Goal: Task Accomplishment & Management: Manage account settings

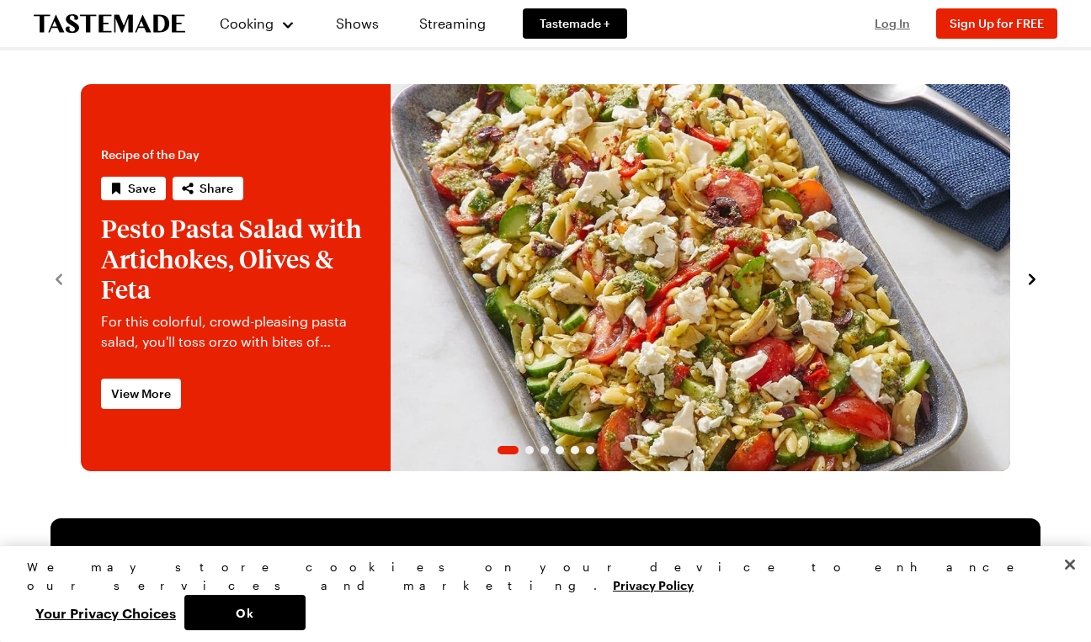
click at [897, 23] on span "Log In" at bounding box center [891, 23] width 35 height 14
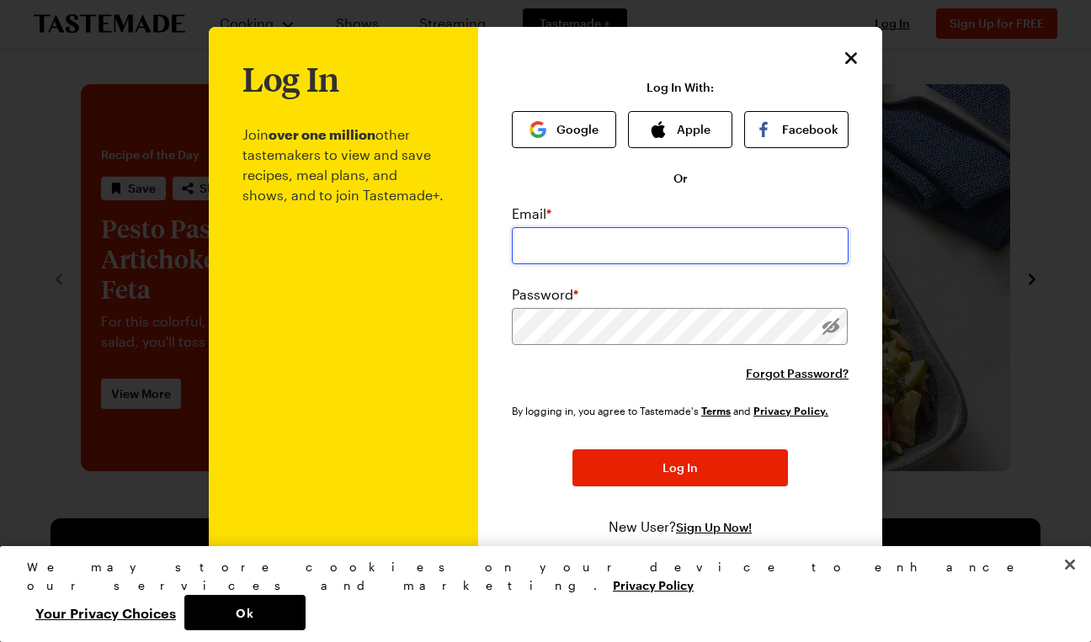
click at [618, 245] on input "email" at bounding box center [680, 245] width 337 height 37
click at [555, 125] on button "Google" at bounding box center [564, 129] width 104 height 37
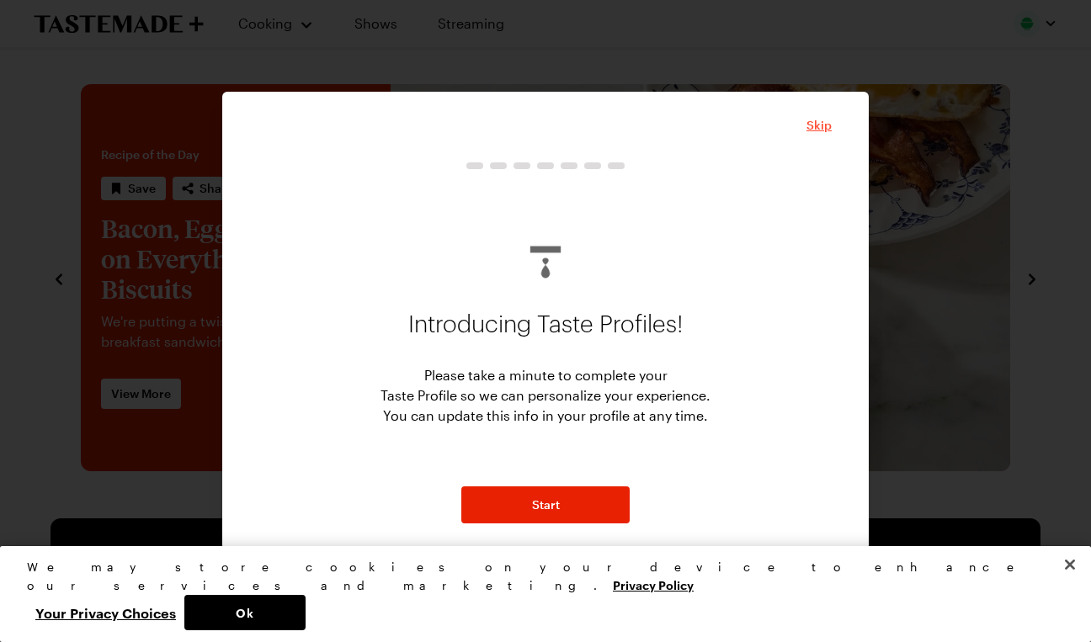
click at [820, 126] on span "Skip" at bounding box center [818, 125] width 25 height 17
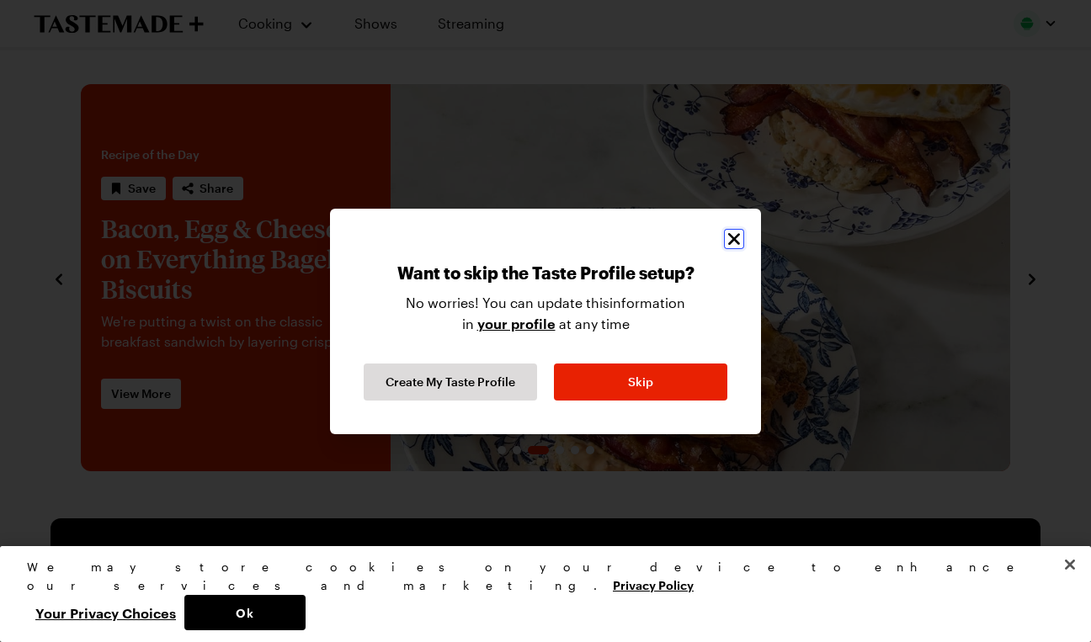
click at [742, 231] on icon "Close" at bounding box center [734, 239] width 20 height 20
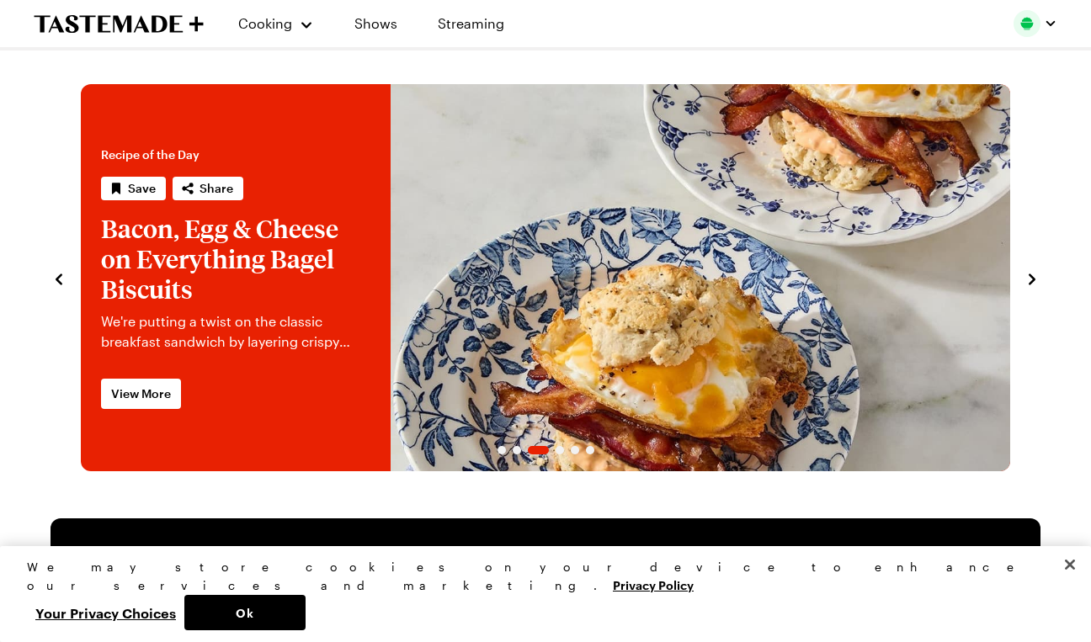
click at [1030, 29] on div at bounding box center [1035, 23] width 44 height 27
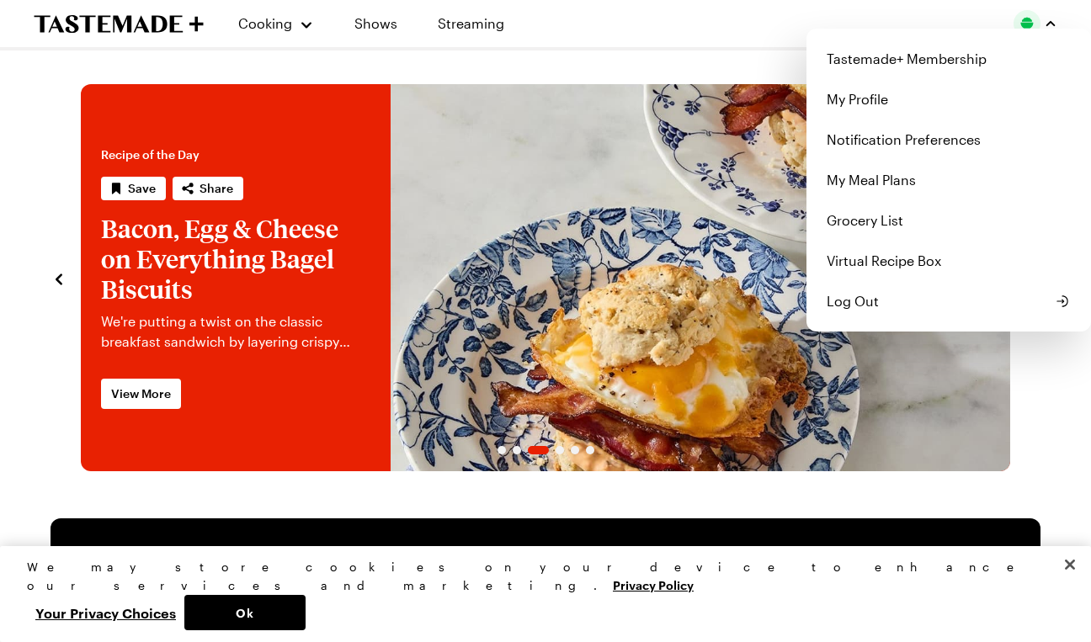
click at [270, 24] on div "Cooking Shows Streaming Tastemade+ Membership My Profile Notification Preferenc…" at bounding box center [545, 23] width 1091 height 47
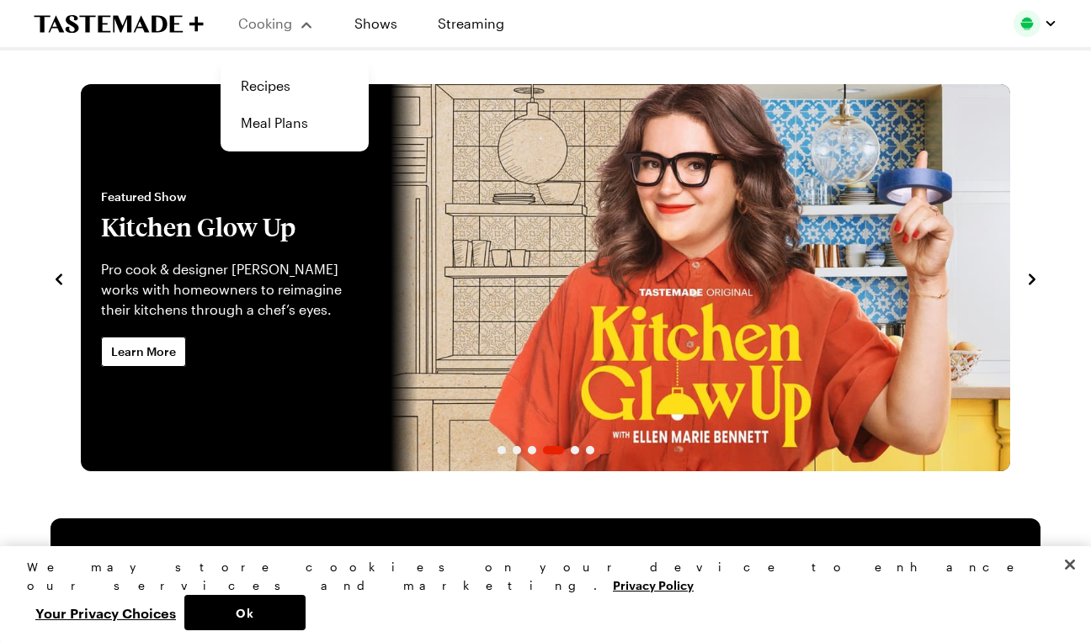
click at [279, 24] on span "Cooking" at bounding box center [265, 23] width 54 height 16
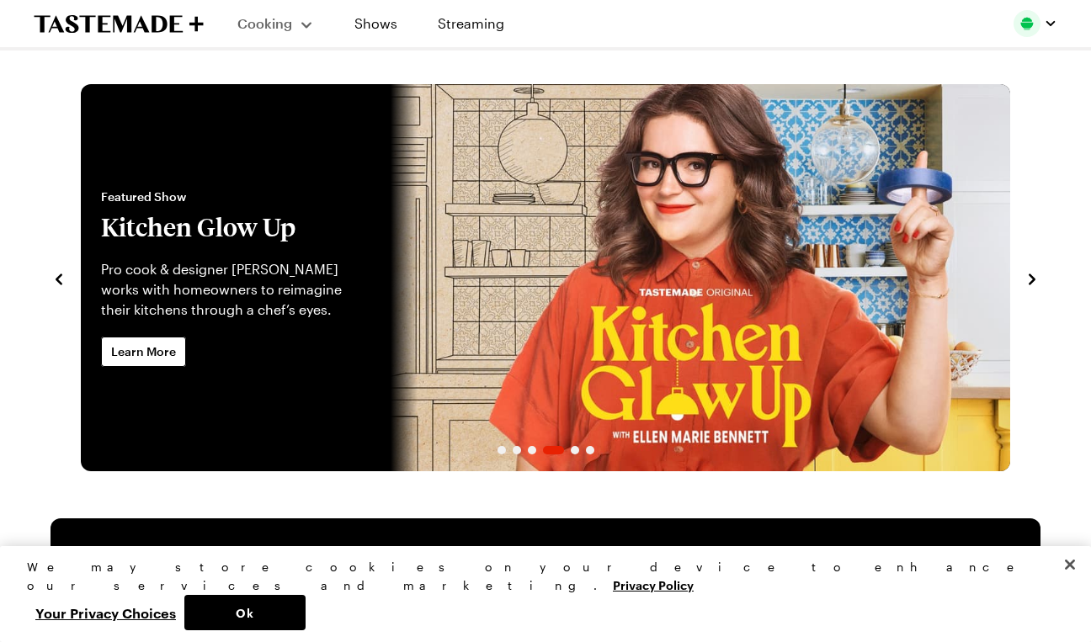
click at [279, 24] on span "Cooking" at bounding box center [264, 23] width 55 height 16
click at [368, 44] on link "Shows" at bounding box center [375, 23] width 77 height 47
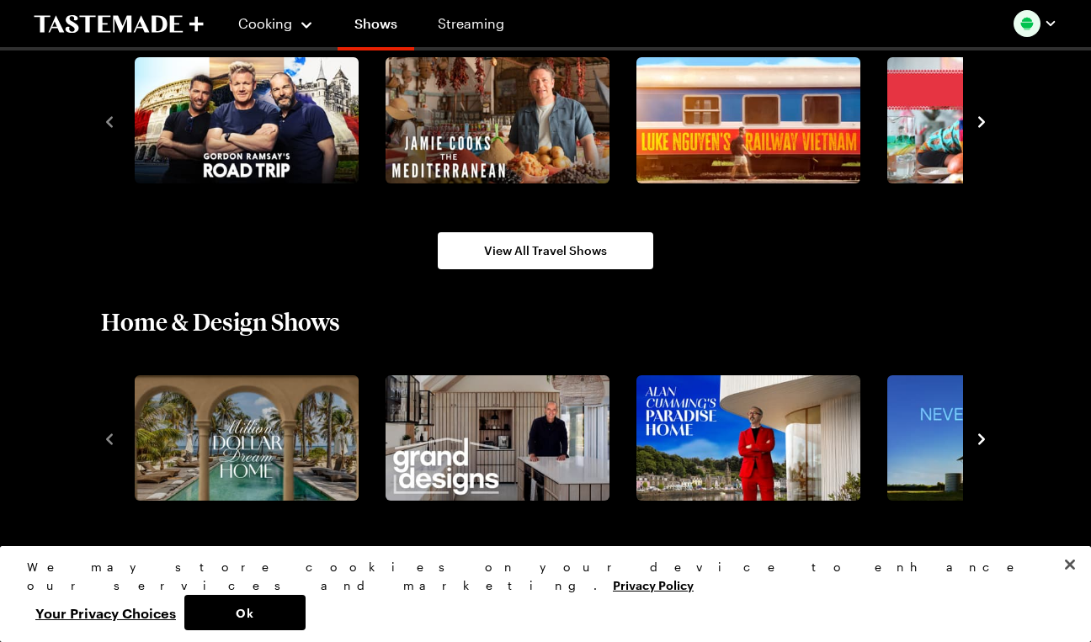
scroll to position [2064, 0]
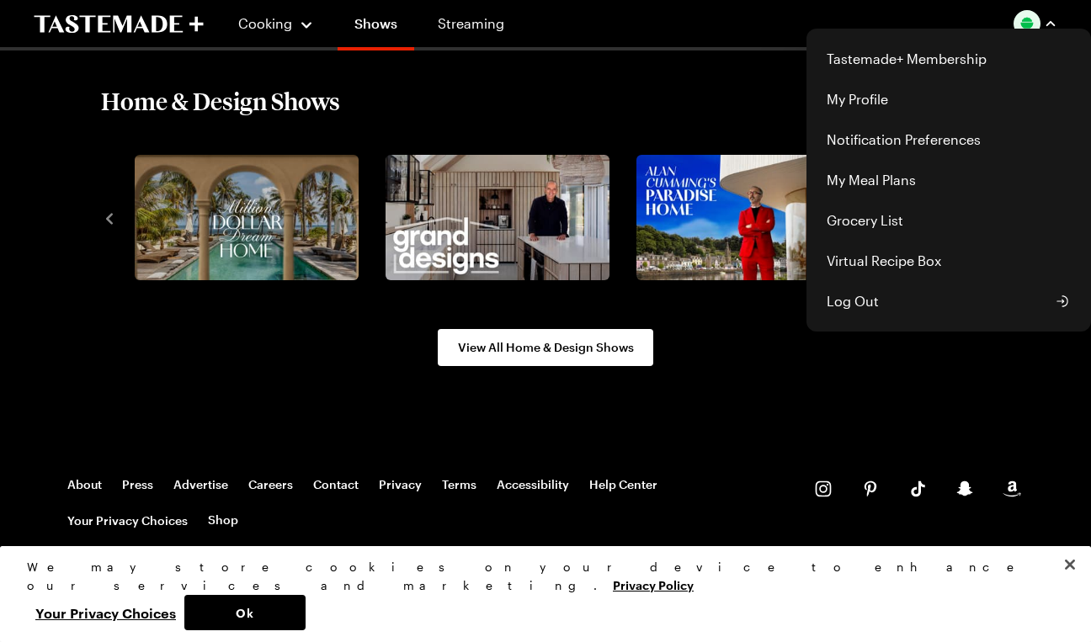
click at [1039, 35] on div "Tastemade+ Membership My Profile Notification Preferences My Meal Plans Grocery…" at bounding box center [1035, 23] width 44 height 27
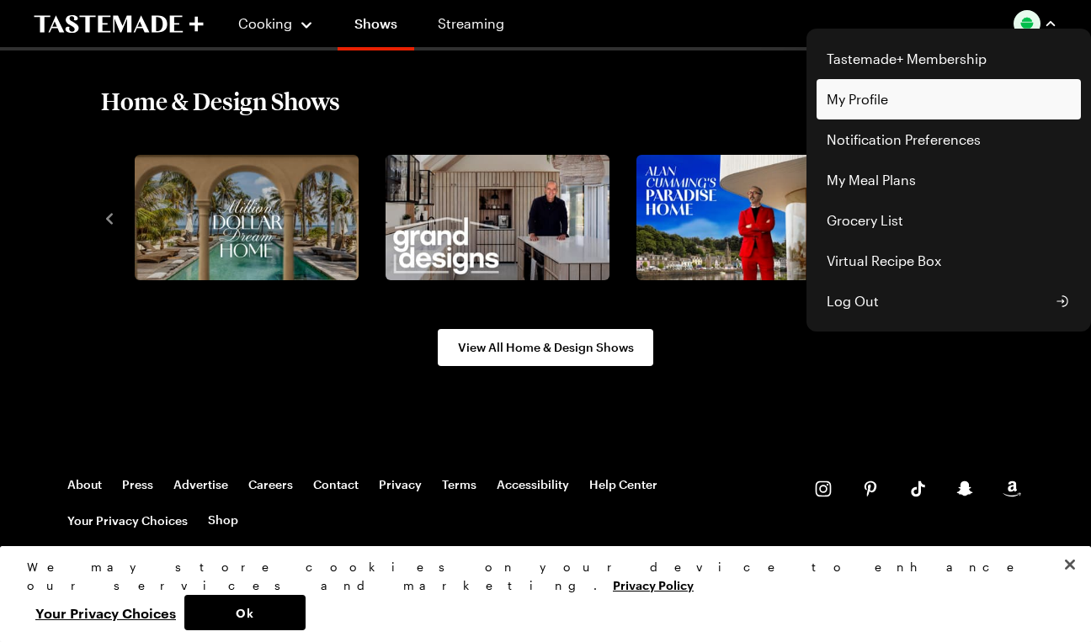
click at [921, 116] on link "My Profile" at bounding box center [948, 99] width 264 height 40
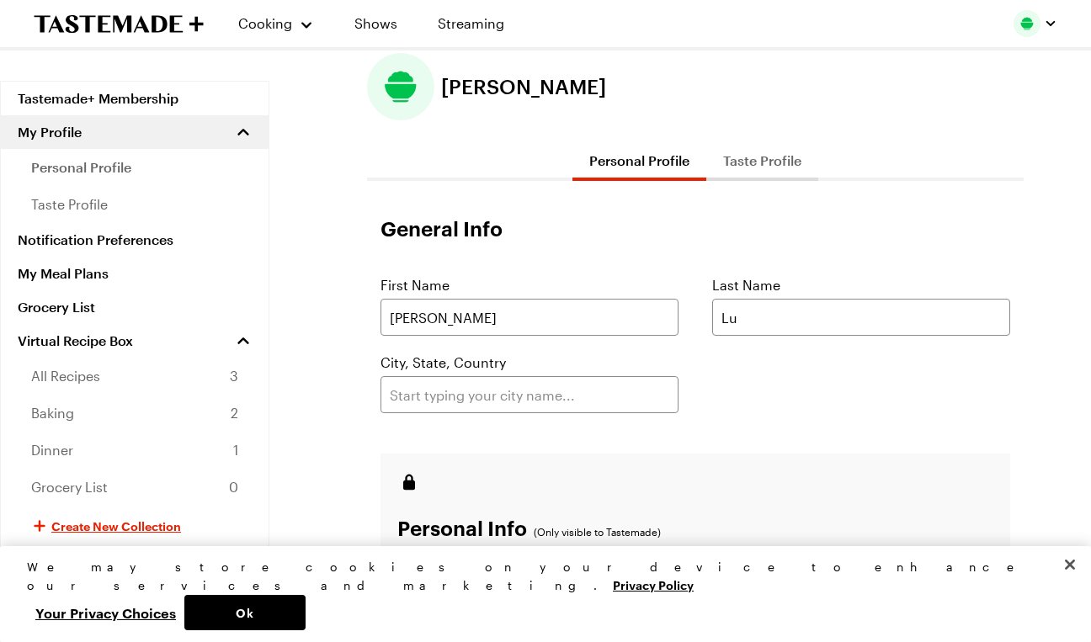
scroll to position [49, 0]
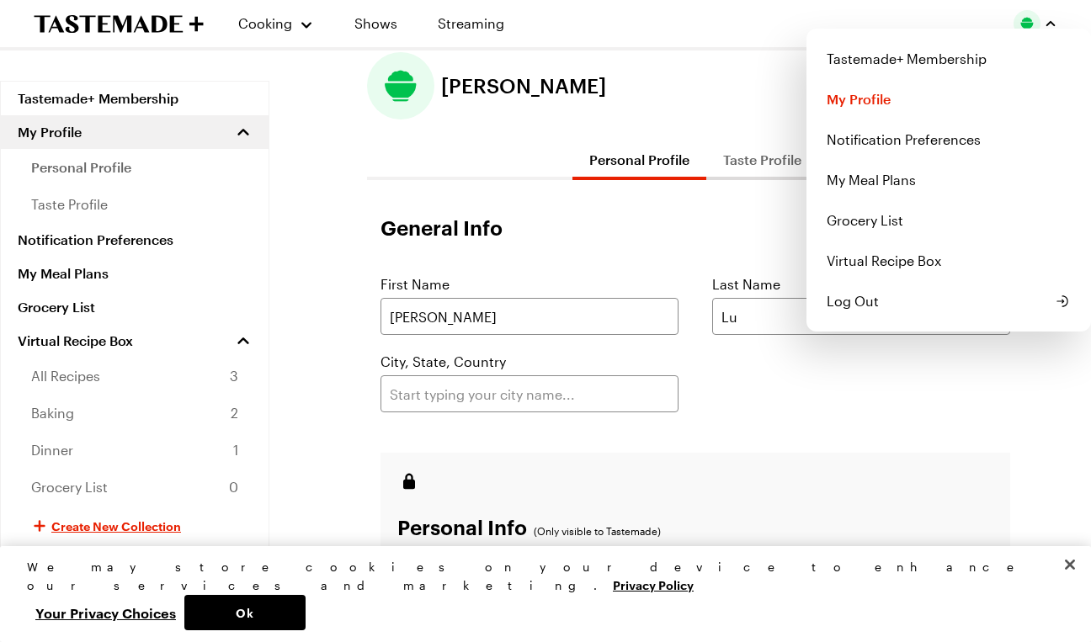
click at [1028, 28] on img "button" at bounding box center [1026, 23] width 27 height 27
click at [974, 64] on link "Tastemade+ Membership" at bounding box center [948, 59] width 264 height 40
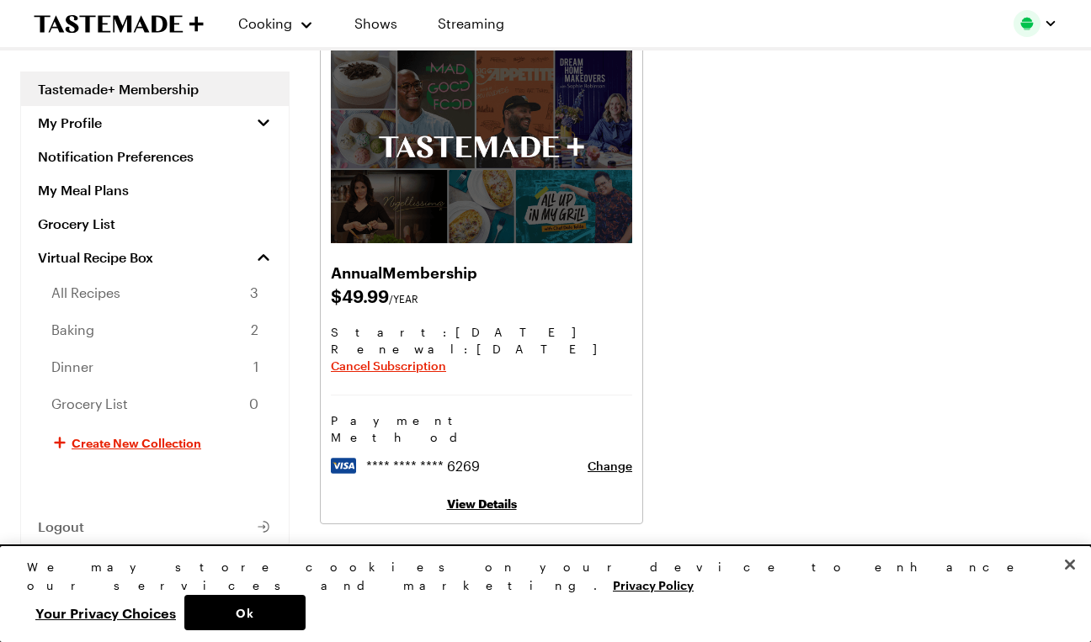
scroll to position [39, 0]
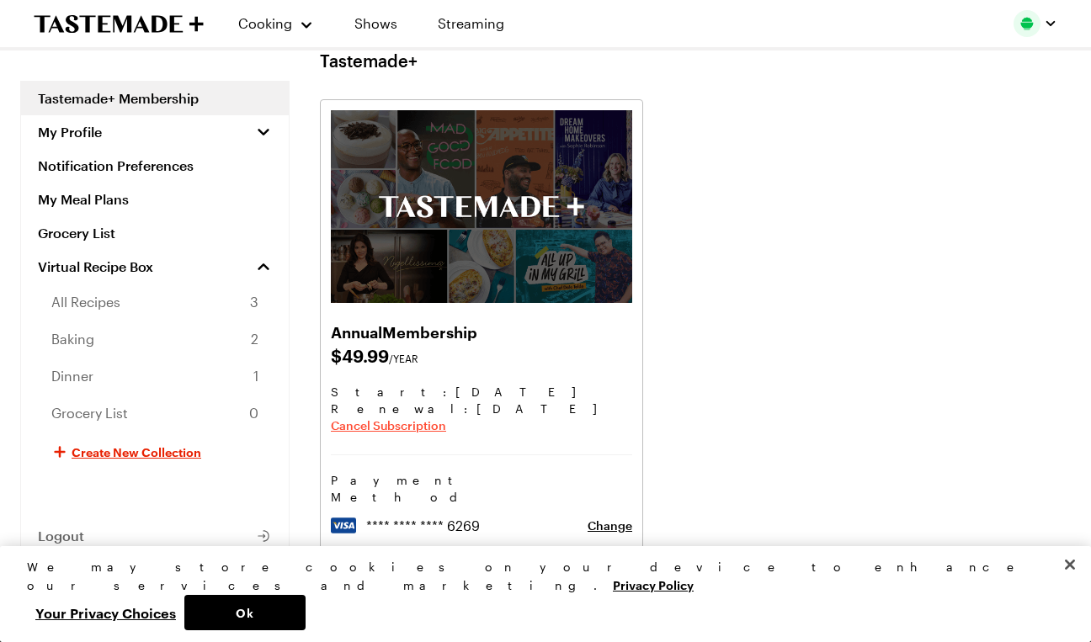
click at [430, 426] on span "Cancel Subscription" at bounding box center [388, 425] width 115 height 17
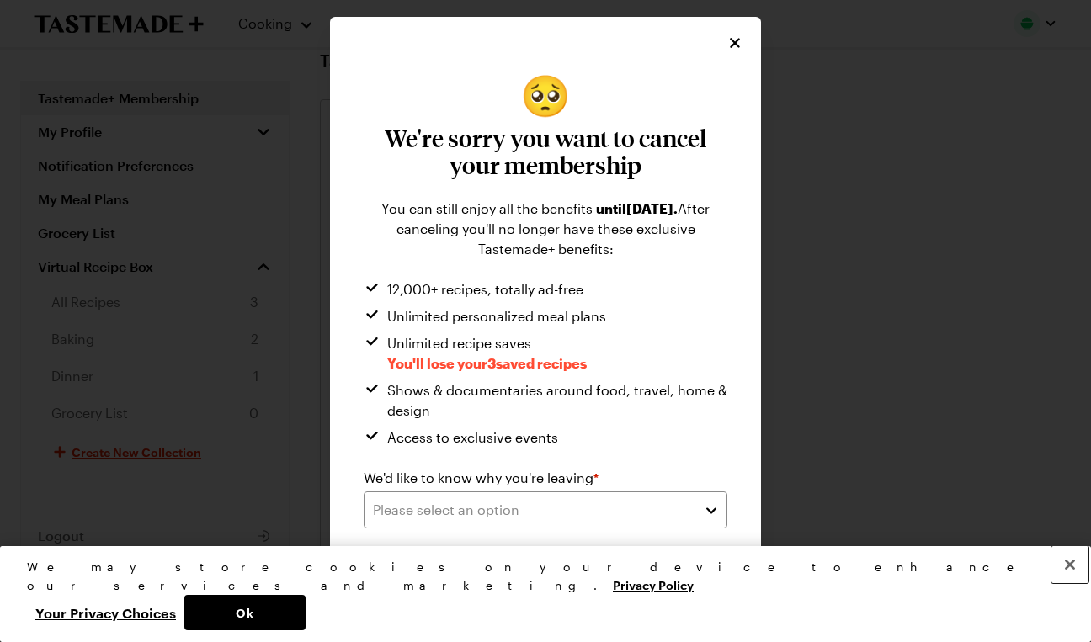
click at [1076, 583] on button "Close" at bounding box center [1069, 564] width 37 height 37
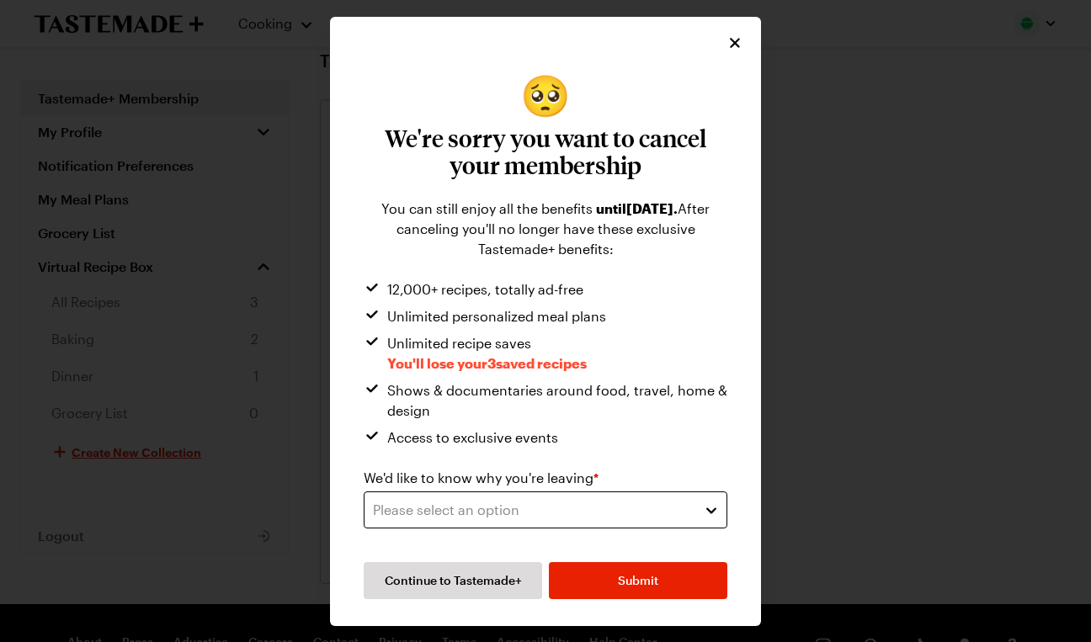
click at [688, 507] on div "Please select an option" at bounding box center [533, 510] width 320 height 20
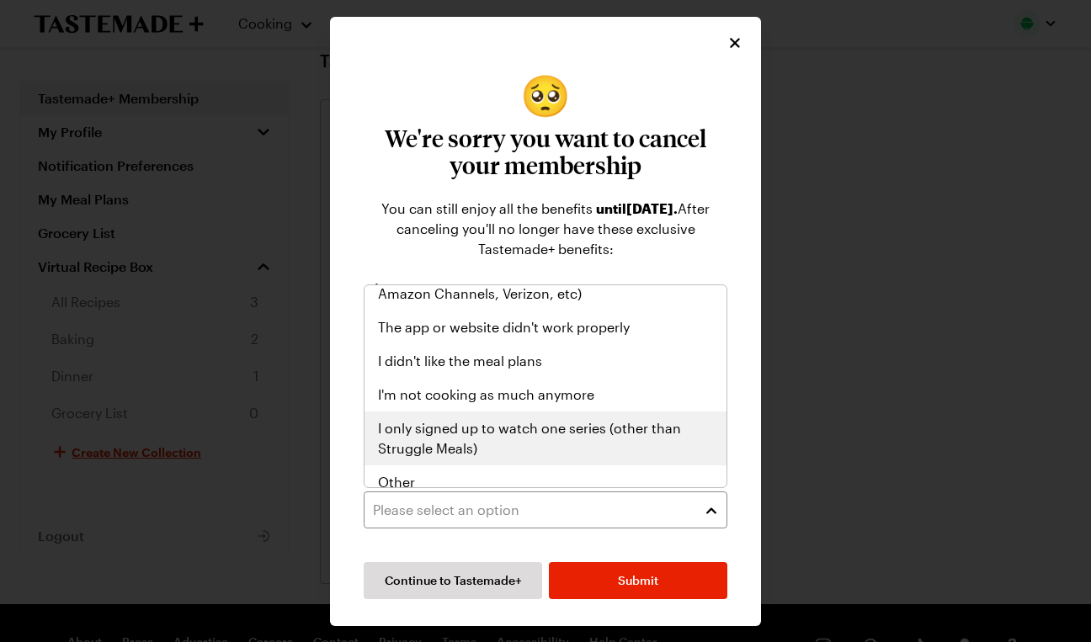
scroll to position [195, 0]
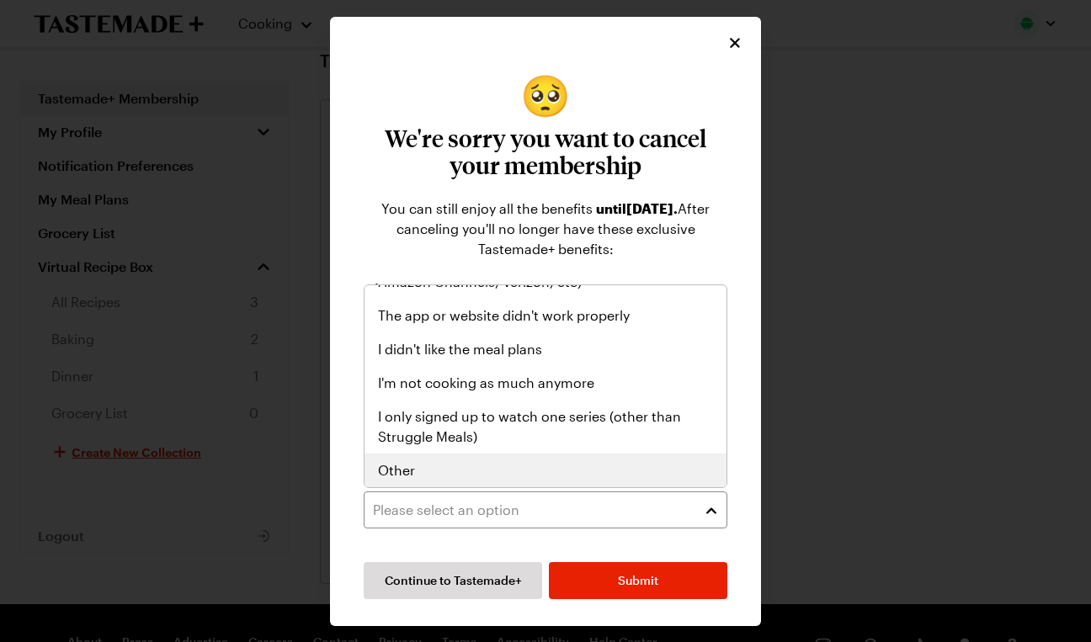
click at [677, 481] on div "Other" at bounding box center [545, 471] width 362 height 34
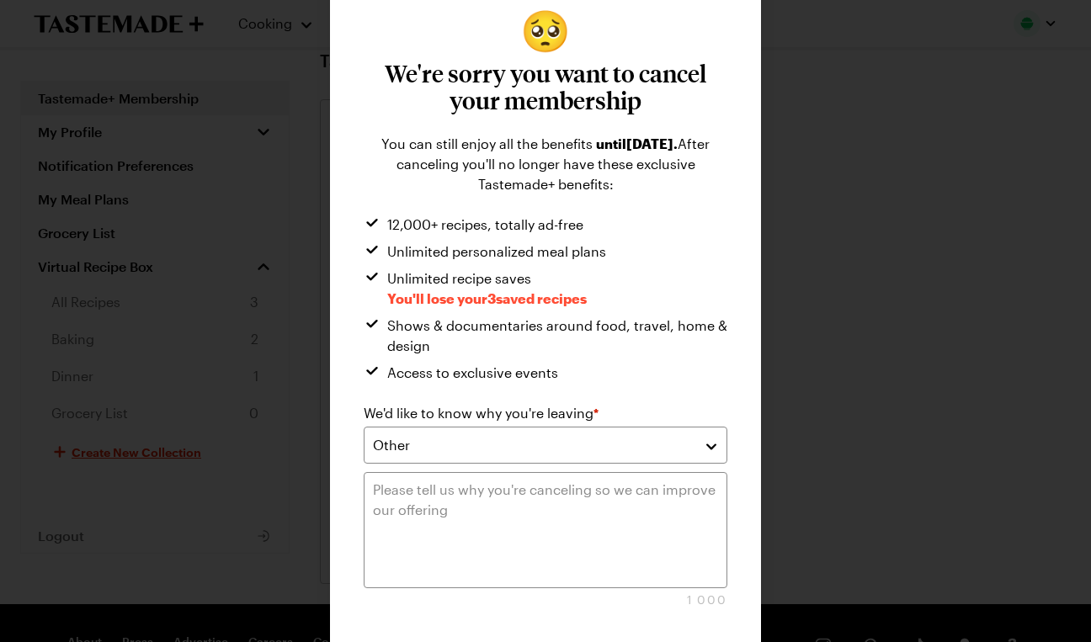
scroll to position [69, 0]
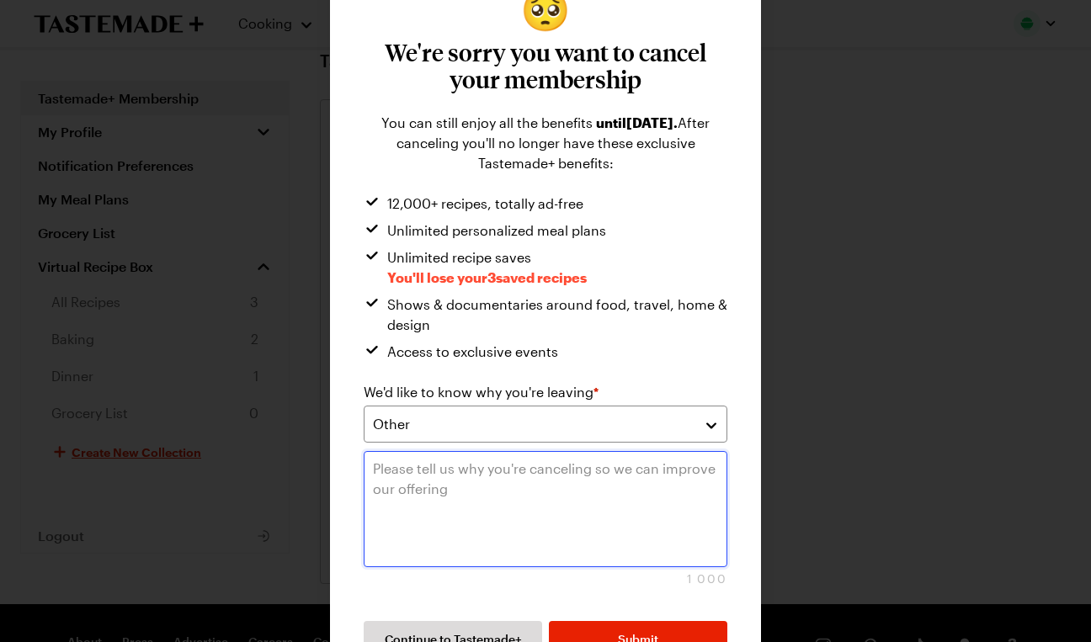
click at [671, 465] on textarea at bounding box center [546, 509] width 364 height 116
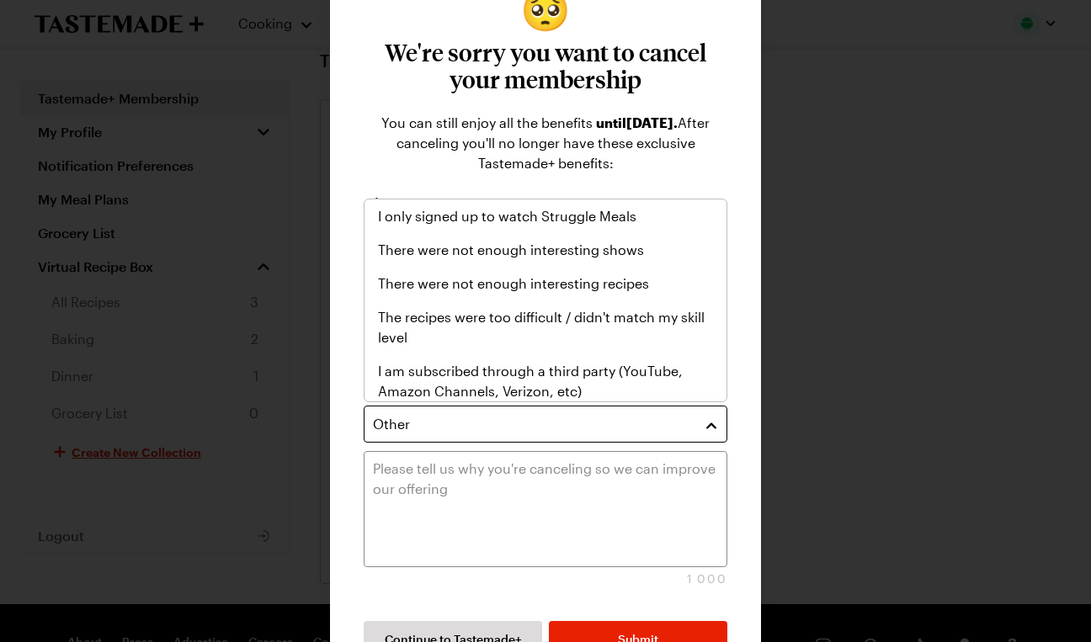
click at [657, 433] on div "Other" at bounding box center [533, 424] width 320 height 20
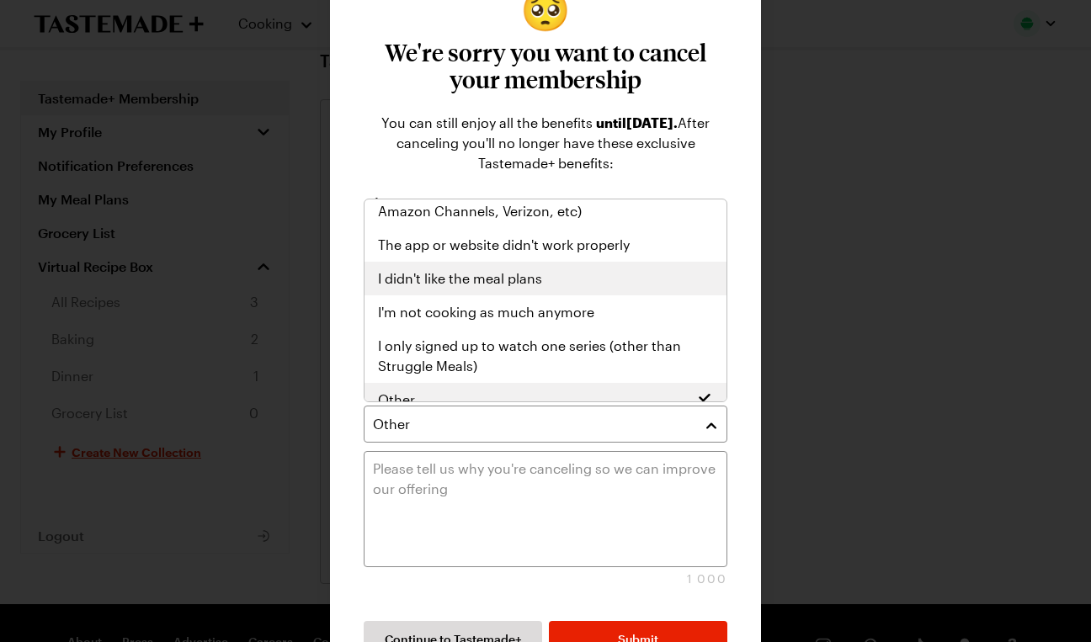
scroll to position [195, 0]
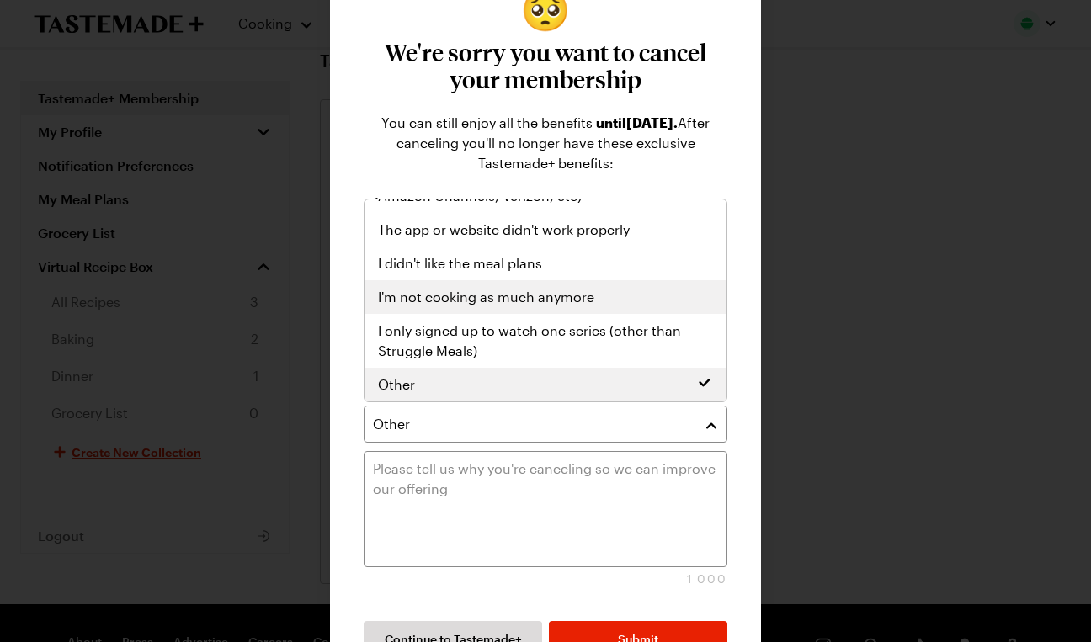
click at [615, 292] on div "I'm not cooking as much anymore" at bounding box center [545, 297] width 335 height 20
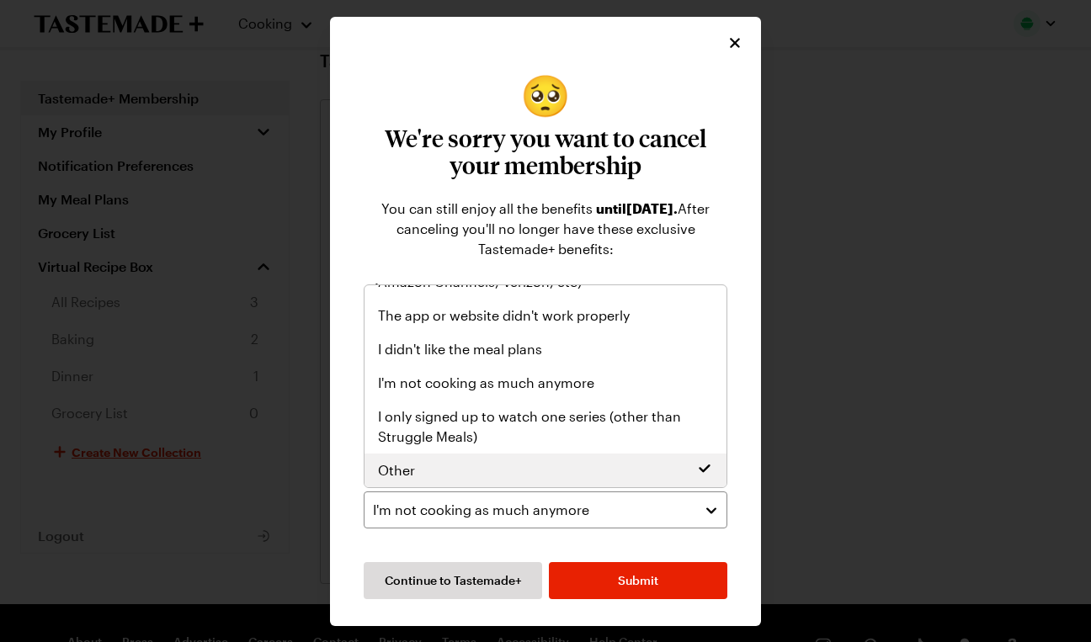
scroll to position [0, 0]
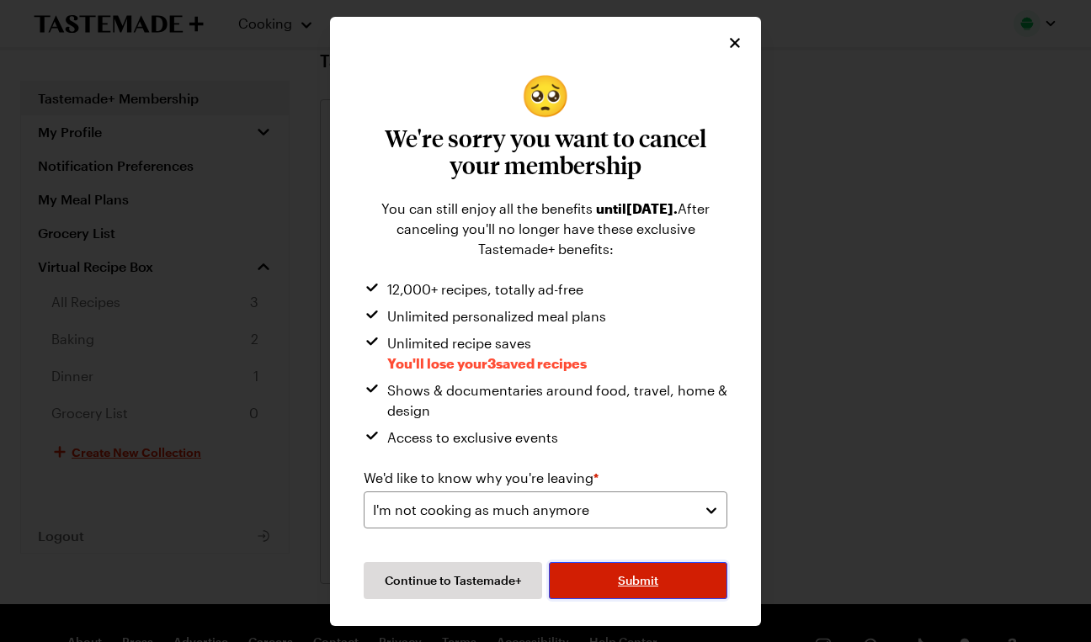
click at [676, 565] on button "Submit" at bounding box center [638, 580] width 178 height 37
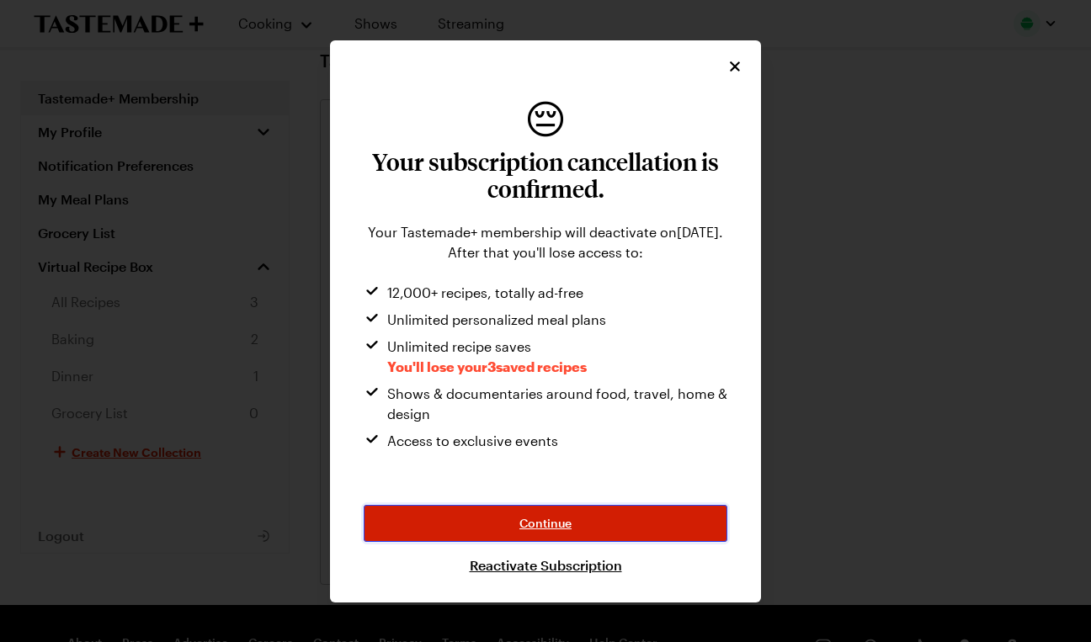
click at [636, 518] on button "Continue" at bounding box center [546, 523] width 364 height 37
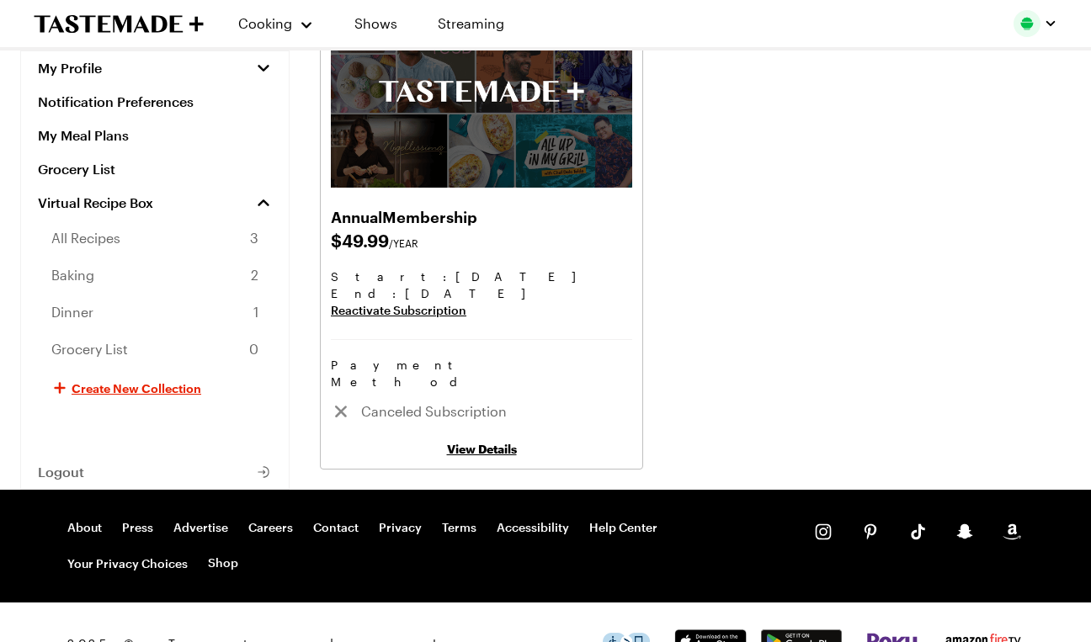
scroll to position [157, 0]
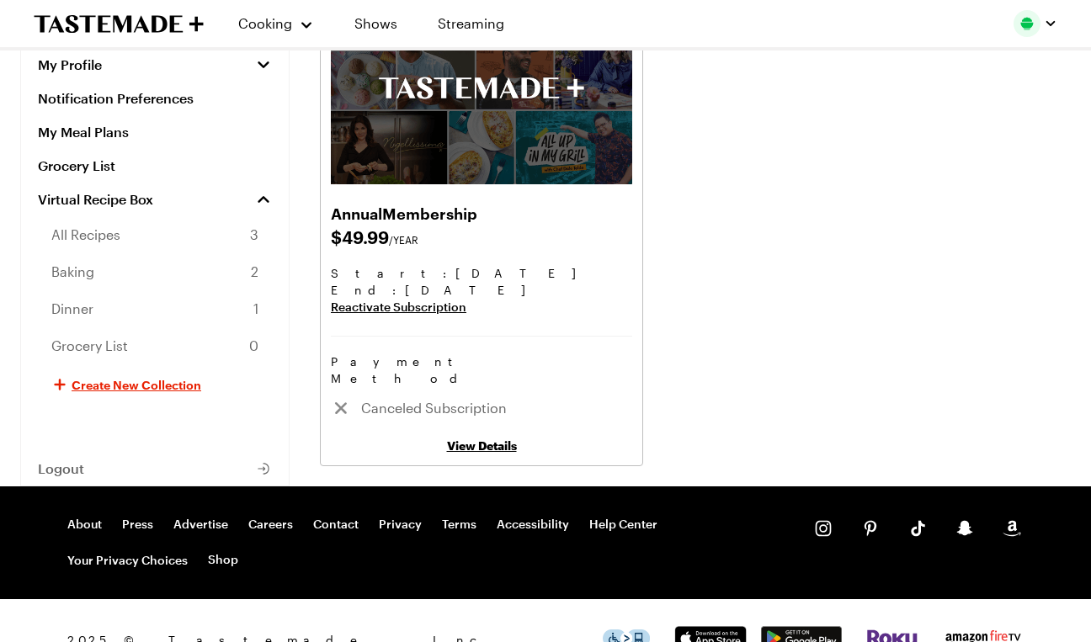
click at [503, 438] on link "View Details" at bounding box center [482, 445] width 70 height 14
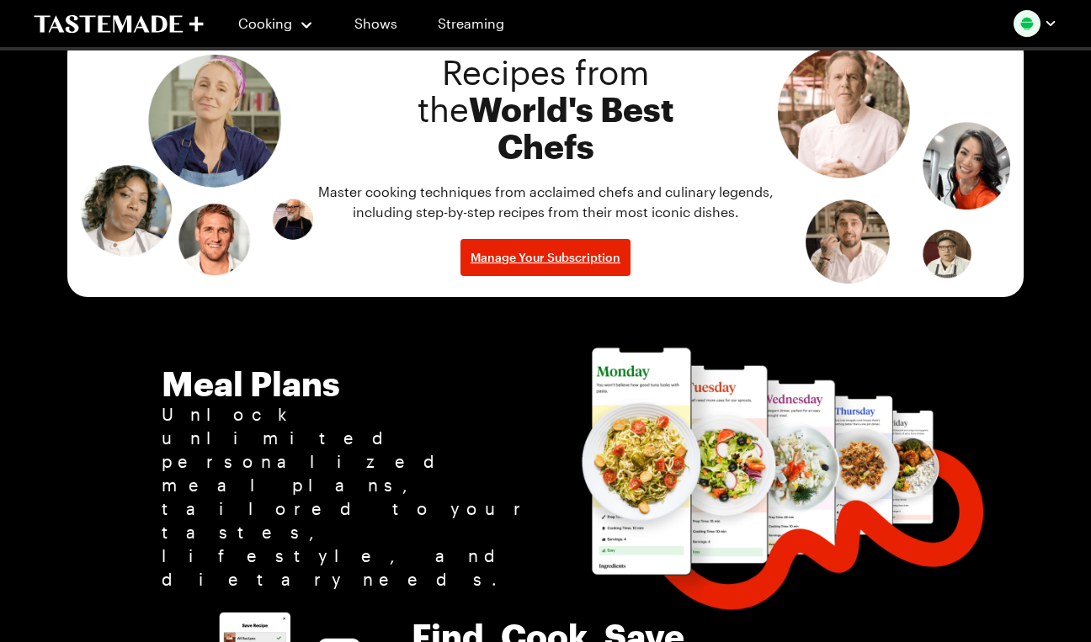
scroll to position [1504, 0]
